Goal: Find specific page/section: Find specific page/section

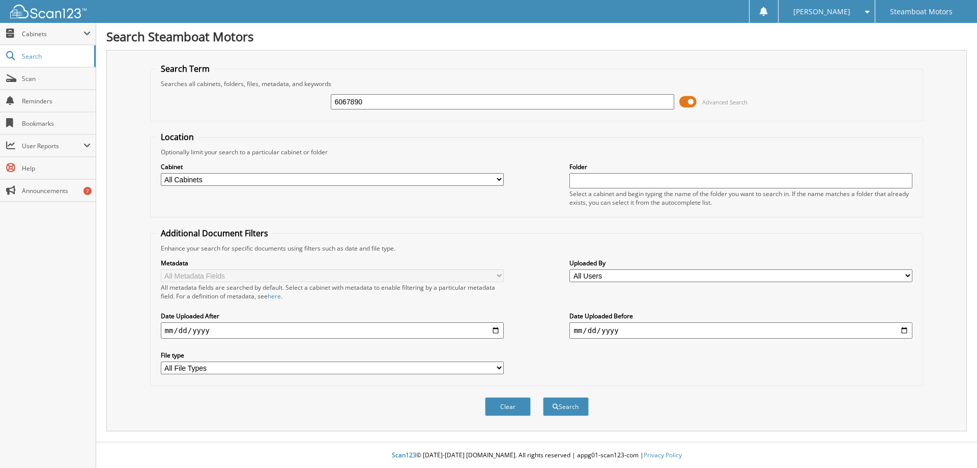
type input "6067890"
click at [543, 397] on button "Search" at bounding box center [566, 406] width 46 height 19
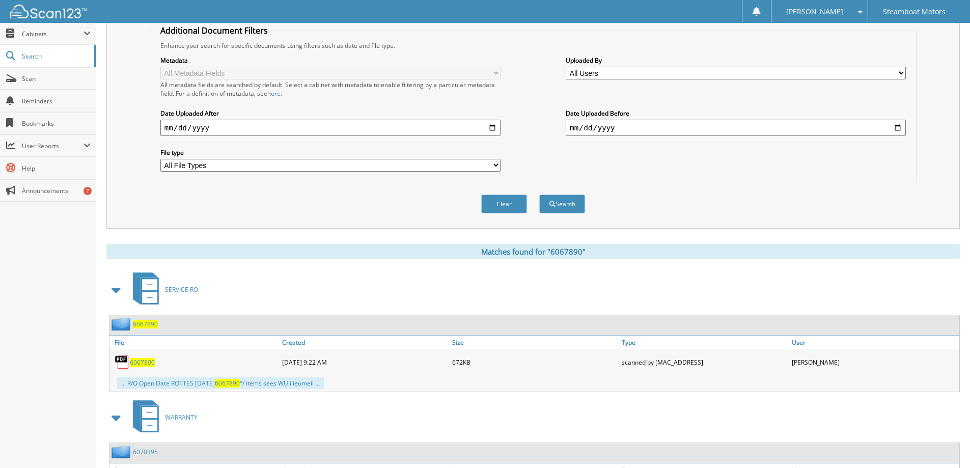
scroll to position [204, 0]
click at [149, 361] on span "6067890" at bounding box center [142, 361] width 25 height 9
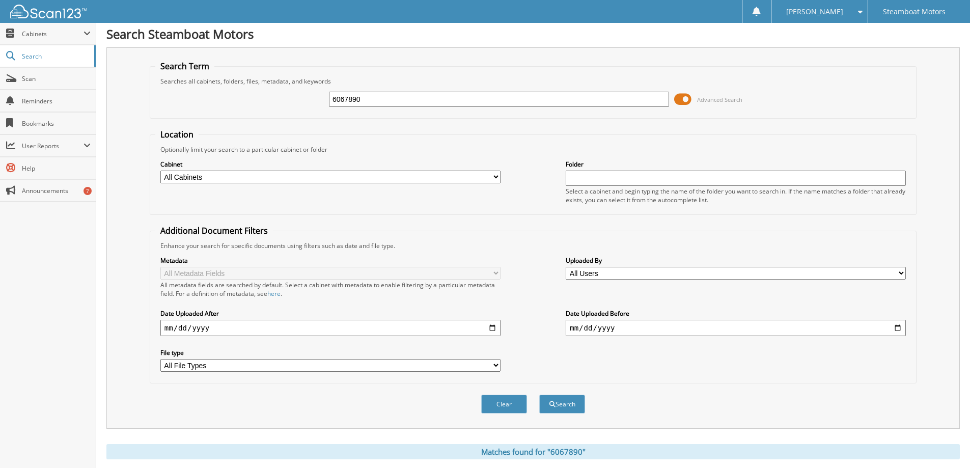
scroll to position [0, 0]
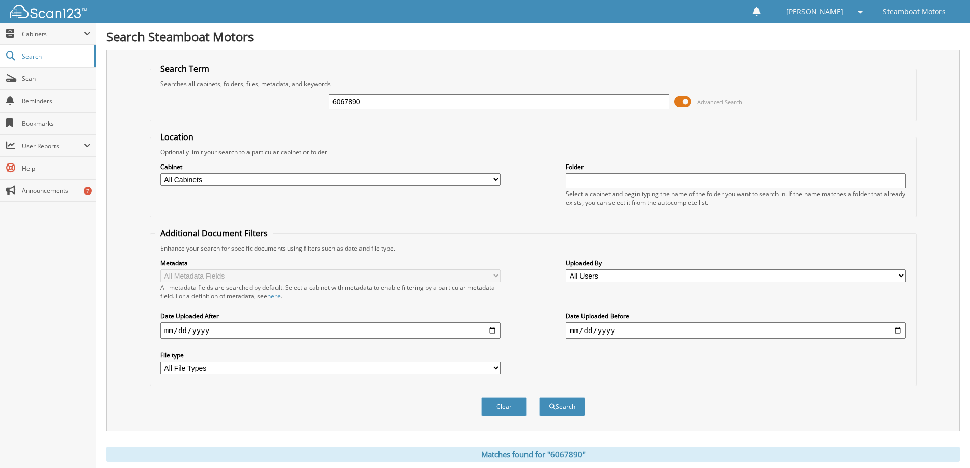
click at [686, 104] on span at bounding box center [682, 101] width 17 height 15
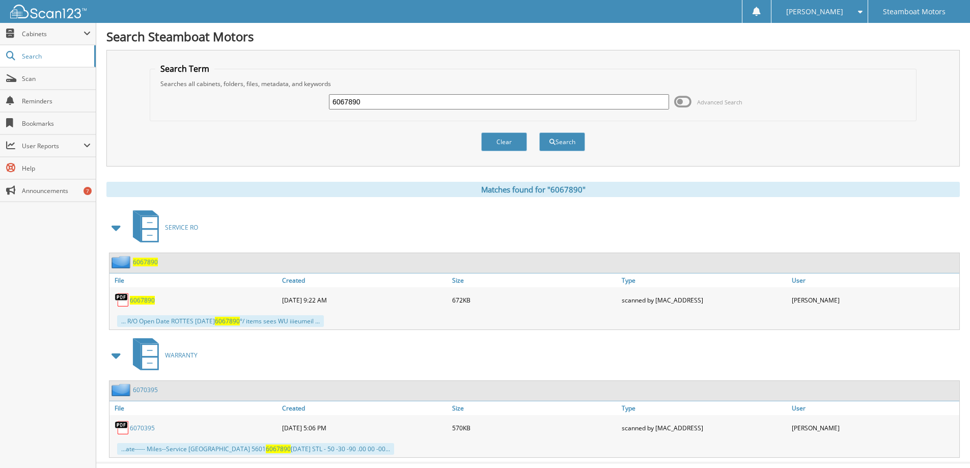
click at [686, 104] on span at bounding box center [682, 101] width 17 height 15
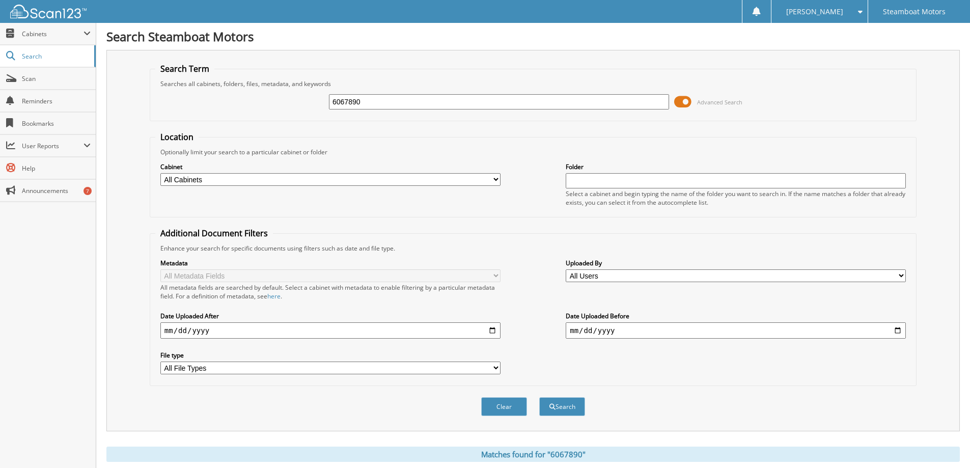
click at [686, 104] on span at bounding box center [682, 101] width 17 height 15
